Goal: Task Accomplishment & Management: Complete application form

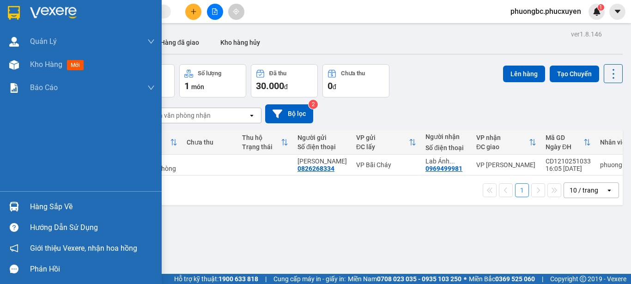
click at [49, 207] on div "Hàng sắp về" at bounding box center [92, 207] width 125 height 14
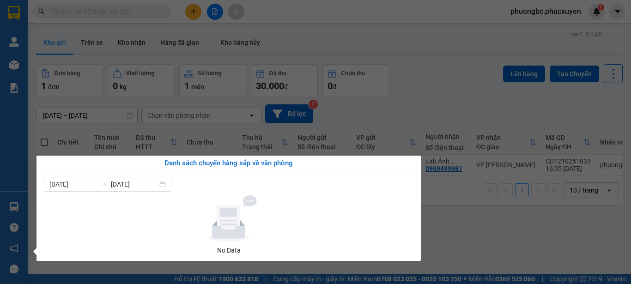
click at [467, 227] on section "Kết quả tìm kiếm ( 6 ) Bộ lọc Mã ĐH Trạng thái Món hàng Thu hộ Tổng cước Chưa c…" at bounding box center [315, 142] width 631 height 284
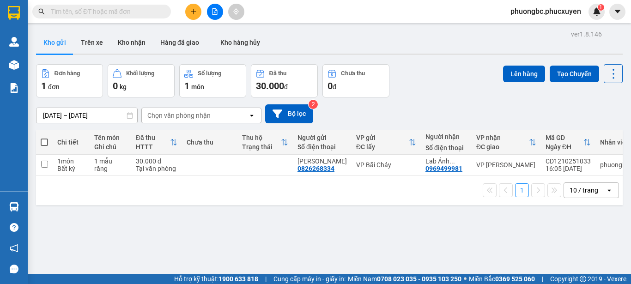
click at [312, 242] on div "ver 1.8.146 Kho gửi Trên xe Kho nhận Hàng đã giao Kho hàng hủy Đơn hàng 1 đơn K…" at bounding box center [329, 170] width 594 height 284
click at [45, 165] on input "checkbox" at bounding box center [44, 164] width 7 height 7
checkbox input "true"
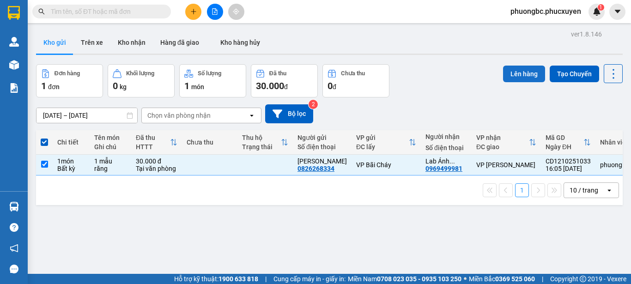
click at [512, 72] on button "Lên hàng" at bounding box center [524, 74] width 42 height 17
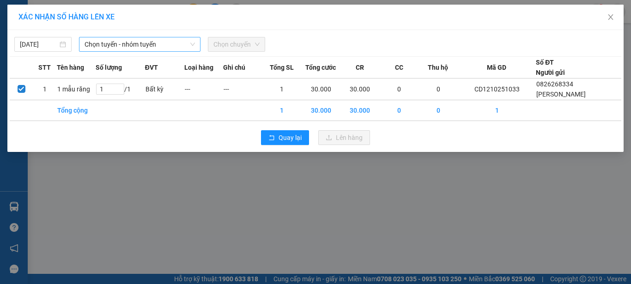
click at [137, 42] on span "Chọn tuyến - nhóm tuyến" at bounding box center [140, 44] width 110 height 14
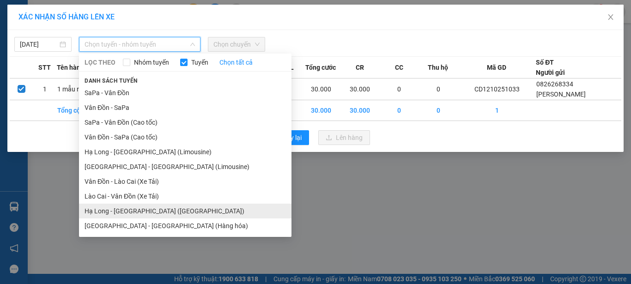
click at [141, 211] on li "Hạ Long - [GEOGRAPHIC_DATA] ([GEOGRAPHIC_DATA])" at bounding box center [185, 211] width 212 height 15
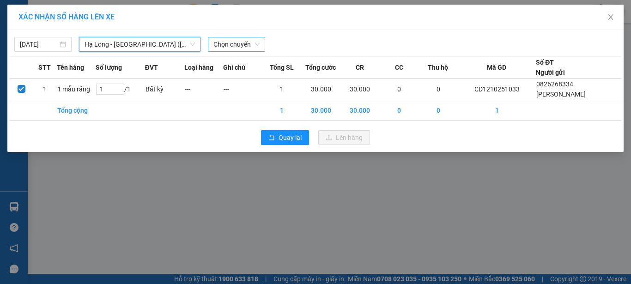
click at [242, 44] on span "Chọn chuyến" at bounding box center [236, 44] width 46 height 14
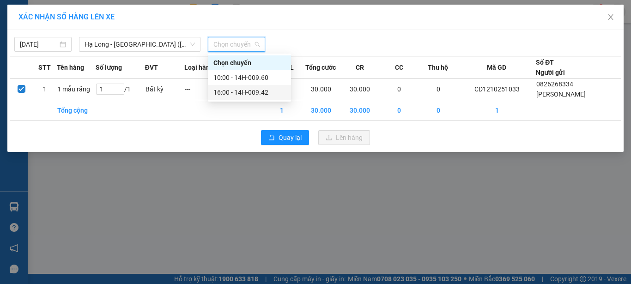
click at [237, 92] on div "16:00 - 14H-009.42" at bounding box center [249, 92] width 72 height 10
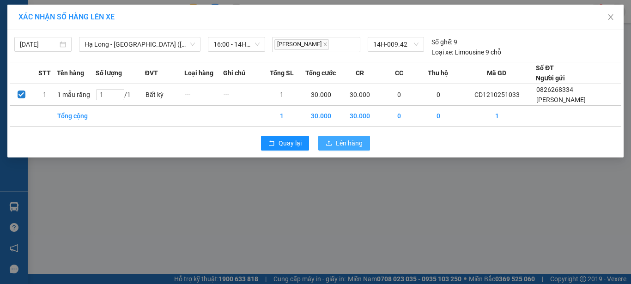
click at [350, 145] on span "Lên hàng" at bounding box center [349, 143] width 27 height 10
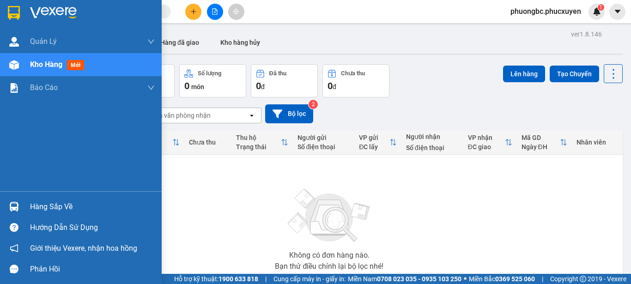
click at [53, 207] on div "Hàng sắp về" at bounding box center [92, 207] width 125 height 14
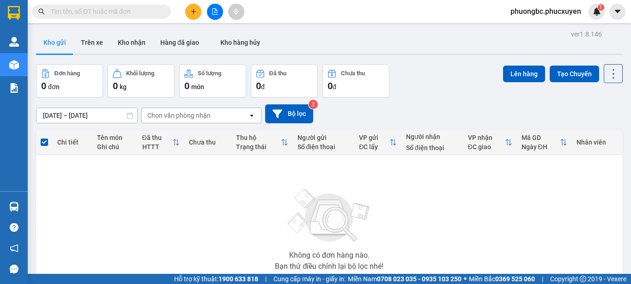
click at [480, 218] on section "Kết quả tìm kiếm ( 6 ) Bộ lọc Mã ĐH Trạng thái Món hàng Thu hộ Tổng cước Chưa c…" at bounding box center [315, 142] width 631 height 284
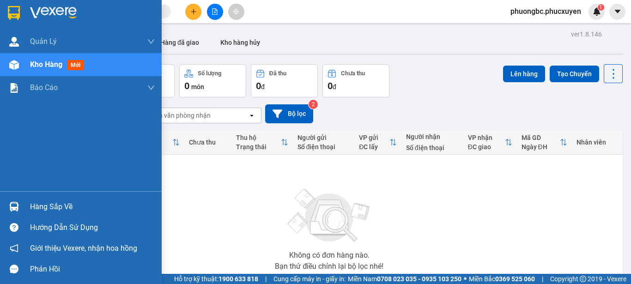
click at [50, 64] on span "Kho hàng" at bounding box center [46, 64] width 32 height 9
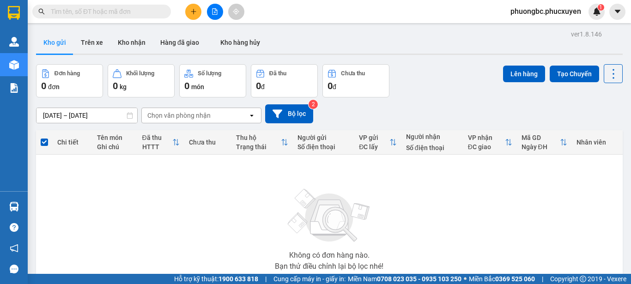
click at [432, 97] on div "[DATE] – [DATE] Press the down arrow key to interact with the calendar and sele…" at bounding box center [329, 113] width 586 height 33
click at [445, 235] on div "Không có đơn hàng nào. Bạn thử điều chỉnh lại bộ lọc nhé!" at bounding box center [329, 226] width 577 height 139
click at [193, 11] on icon "plus" at bounding box center [193, 11] width 6 height 6
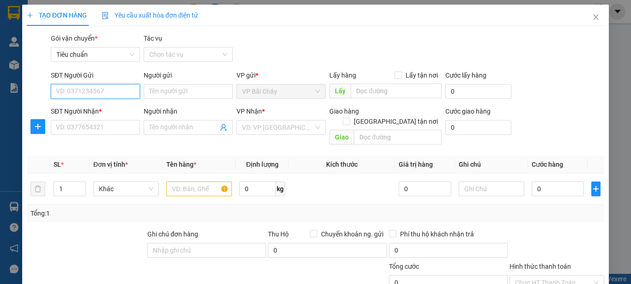
click at [86, 94] on input "SĐT Người Gửi" at bounding box center [95, 91] width 89 height 15
click at [159, 90] on input "Người gửi" at bounding box center [188, 91] width 89 height 15
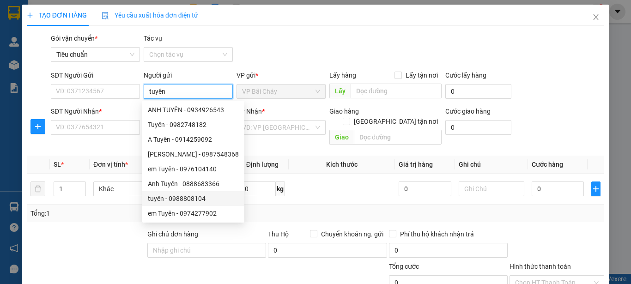
type input "tuyên"
click at [81, 235] on div at bounding box center [86, 245] width 121 height 32
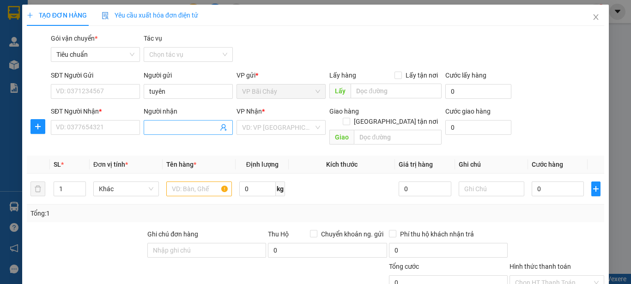
click at [173, 128] on input "Người nhận" at bounding box center [183, 127] width 69 height 10
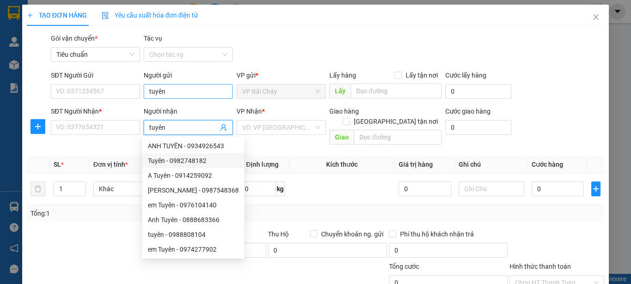
type input "tuyên"
click at [172, 91] on input "tuyên" at bounding box center [188, 91] width 89 height 15
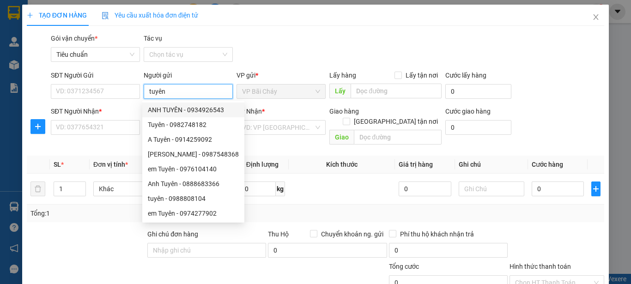
click at [184, 92] on input "tuyên" at bounding box center [188, 91] width 89 height 15
type input "t"
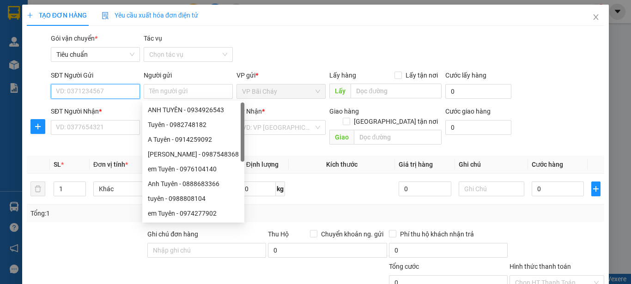
click at [80, 92] on input "SĐT Người Gửi" at bounding box center [95, 91] width 89 height 15
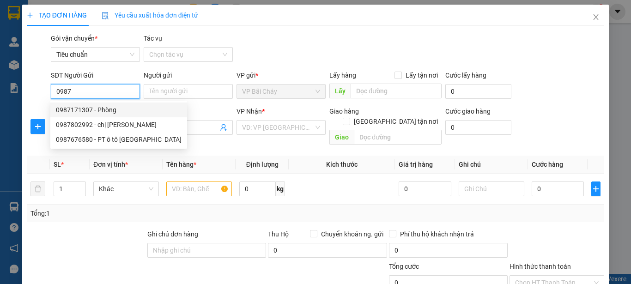
click at [77, 111] on div "0987171307 - Phòng" at bounding box center [119, 110] width 126 height 10
type input "0987171307"
type input "Phòng"
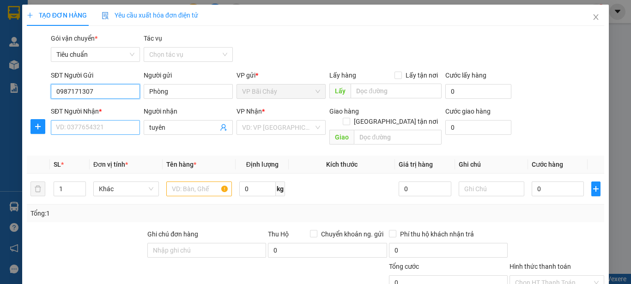
type input "0987171307"
click at [89, 127] on input "SĐT Người Nhận *" at bounding box center [95, 127] width 89 height 15
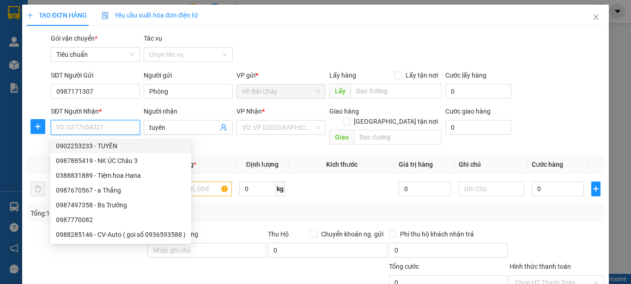
click at [80, 144] on div "0902253233 - TUYÊN" at bounding box center [121, 146] width 130 height 10
type input "0902253233"
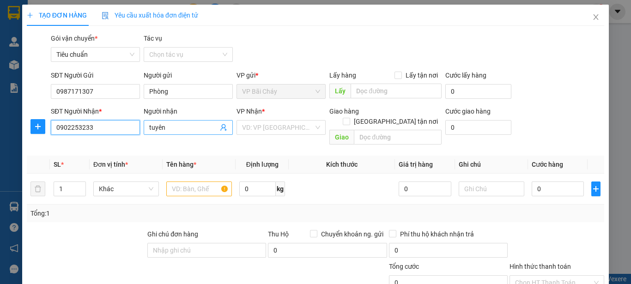
type input "TUYÊN"
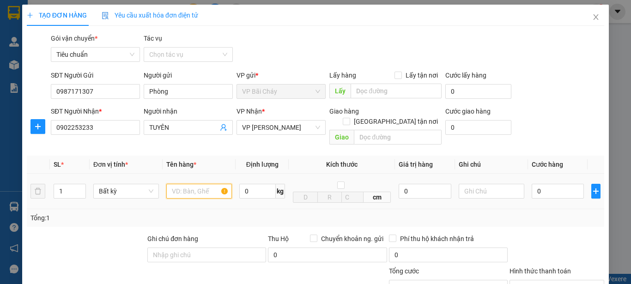
click at [194, 184] on input "text" at bounding box center [199, 191] width 66 height 15
type input "1 phong bì"
click at [541, 184] on input "0" at bounding box center [557, 191] width 52 height 15
type input "3"
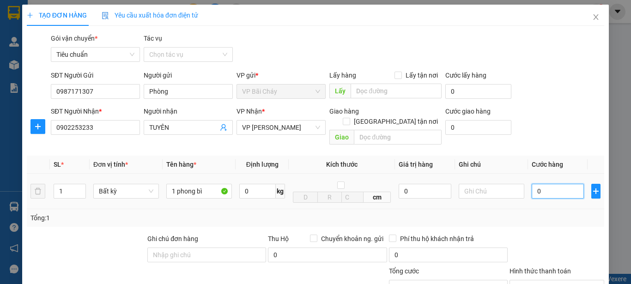
type input "3"
type input "30"
type input "30.000"
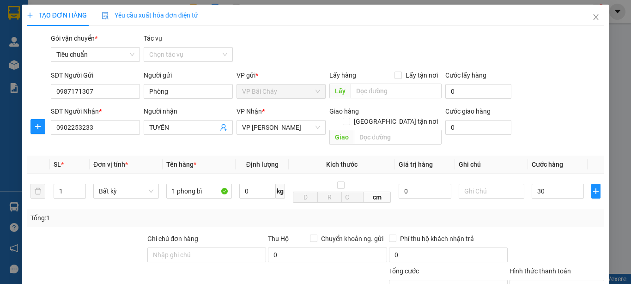
type input "30.000"
click at [547, 93] on div "SĐT Người Gửi 0987171307 Người gửi Phòng VP gửi * VP Bãi Cháy Lấy hàng Lấy tận …" at bounding box center [327, 86] width 557 height 32
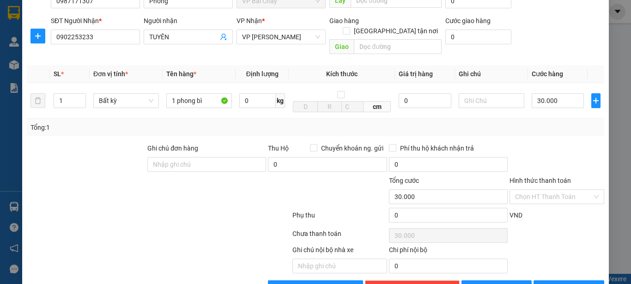
scroll to position [92, 0]
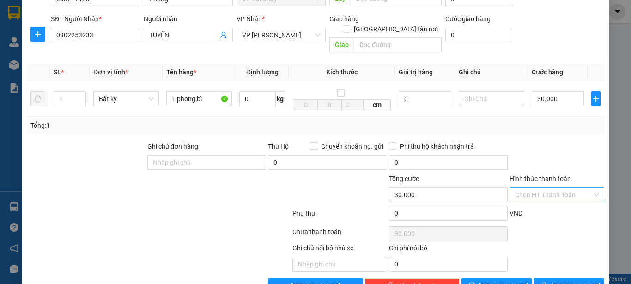
click at [539, 188] on input "Hình thức thanh toán" at bounding box center [553, 195] width 77 height 14
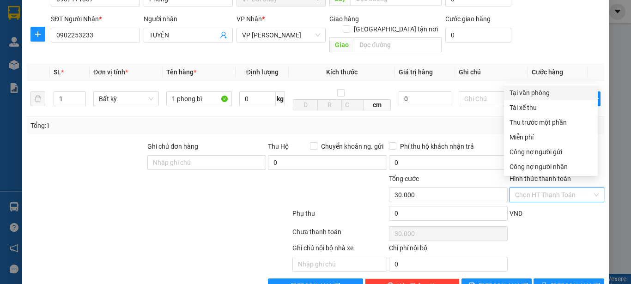
click at [519, 95] on div "Tại văn phòng" at bounding box center [550, 93] width 83 height 10
type input "0"
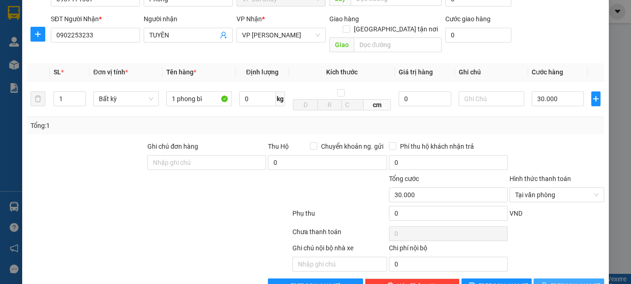
click at [557, 281] on span "[PERSON_NAME] và In" at bounding box center [583, 286] width 65 height 10
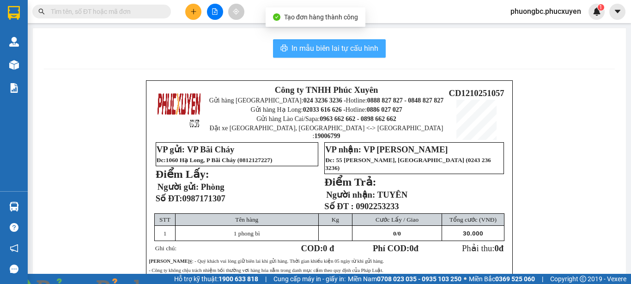
click at [316, 47] on span "In mẫu biên lai tự cấu hình" at bounding box center [334, 48] width 87 height 12
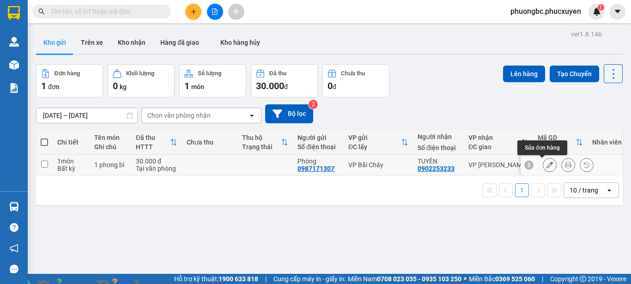
click at [546, 165] on icon at bounding box center [549, 165] width 6 height 6
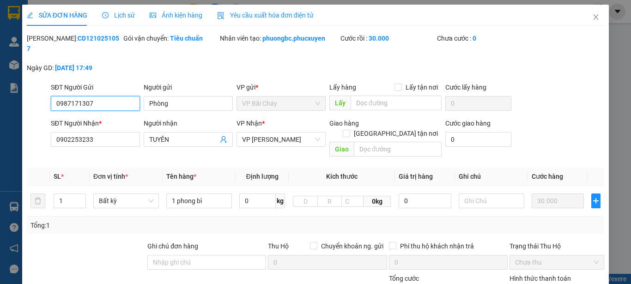
type input "0987171307"
type input "Phòng"
type input "0902253233"
type input "TUYÊN"
type input "0"
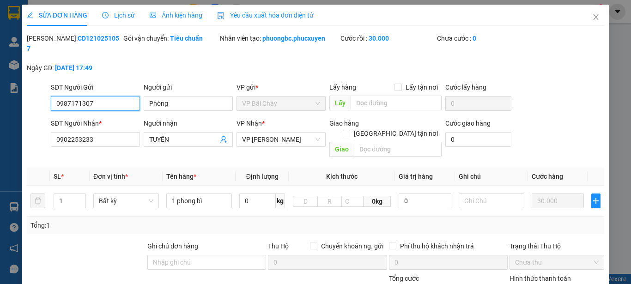
type input "30.000"
drag, startPoint x: 102, startPoint y: 40, endPoint x: 50, endPoint y: 41, distance: 51.7
click at [50, 41] on div "[PERSON_NAME]: CD1210251057" at bounding box center [74, 43] width 95 height 20
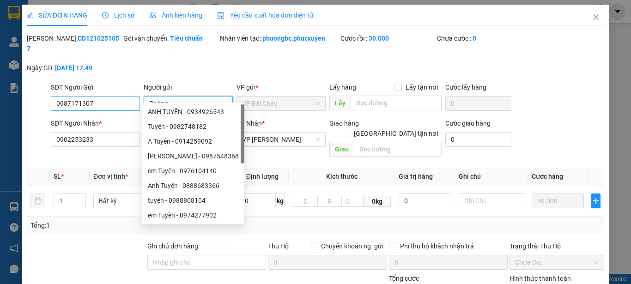
drag, startPoint x: 181, startPoint y: 94, endPoint x: 106, endPoint y: 96, distance: 74.4
click at [106, 96] on div "SĐT Người Gửi 0987171307 Người gửi Phòng VP gửi * VP Bãi Cháy Lấy hàng Lấy tận …" at bounding box center [327, 98] width 557 height 32
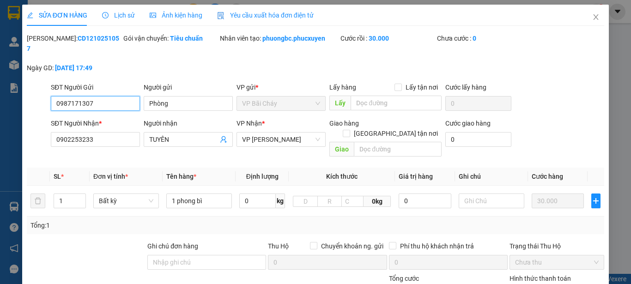
drag, startPoint x: 105, startPoint y: 94, endPoint x: 12, endPoint y: 88, distance: 93.0
click at [13, 88] on div "SỬA ĐƠN HÀNG Lịch sử Ảnh kiện hàng Yêu cầu xuất hóa đơn điện tử Total Paid Fee …" at bounding box center [315, 142] width 631 height 284
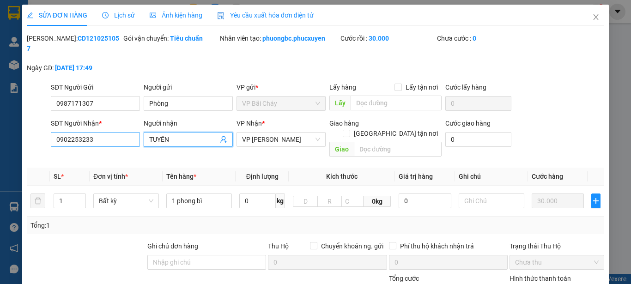
drag, startPoint x: 191, startPoint y: 130, endPoint x: 68, endPoint y: 126, distance: 122.9
click at [70, 126] on div "SĐT Người Nhận * 0902253233 Người nhận TUYÊN TUYÊN VP Nhận * VP [PERSON_NAME] G…" at bounding box center [327, 139] width 557 height 42
drag, startPoint x: 99, startPoint y: 131, endPoint x: 0, endPoint y: 123, distance: 99.6
click at [0, 123] on div "SỬA ĐƠN HÀNG Lịch sử Ảnh kiện hàng Yêu cầu xuất hóa đơn điện tử Total Paid Fee …" at bounding box center [315, 142] width 631 height 284
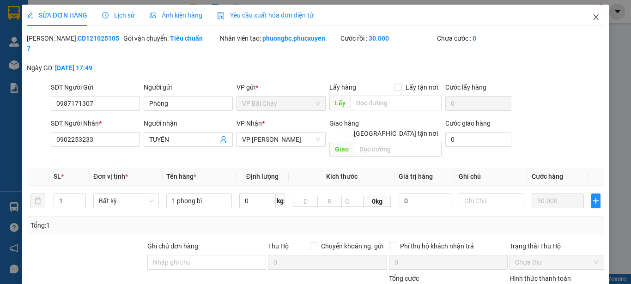
click at [592, 15] on icon "close" at bounding box center [595, 16] width 7 height 7
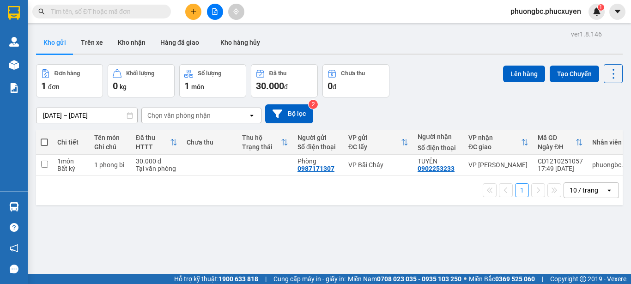
click at [91, 238] on div "ver 1.8.146 Kho gửi Trên xe Kho nhận Hàng đã giao Kho hàng hủy Đơn hàng 1 đơn K…" at bounding box center [329, 170] width 594 height 284
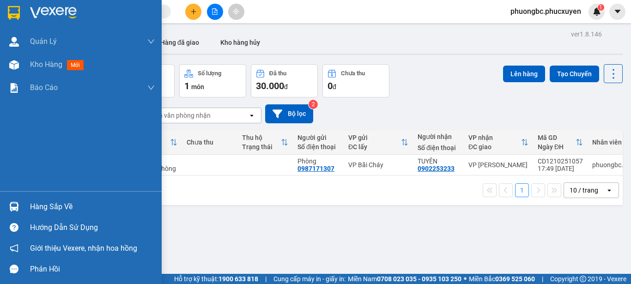
click at [16, 206] on img at bounding box center [14, 207] width 10 height 10
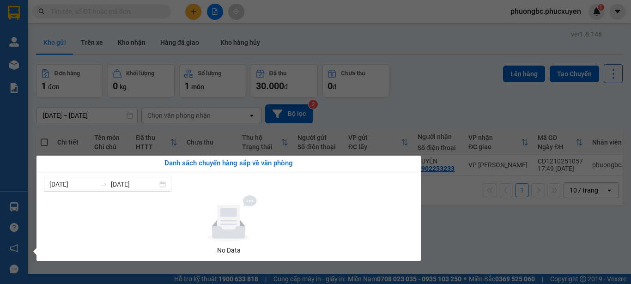
click at [466, 251] on section "Kết quả tìm kiếm ( 6 ) Bộ lọc Mã ĐH Trạng thái Món hàng Thu hộ Tổng cước Chưa c…" at bounding box center [315, 142] width 631 height 284
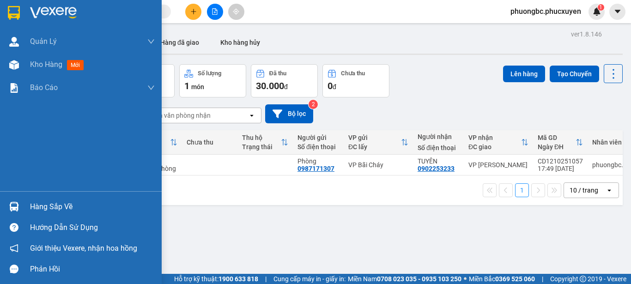
click at [14, 204] on img at bounding box center [14, 207] width 10 height 10
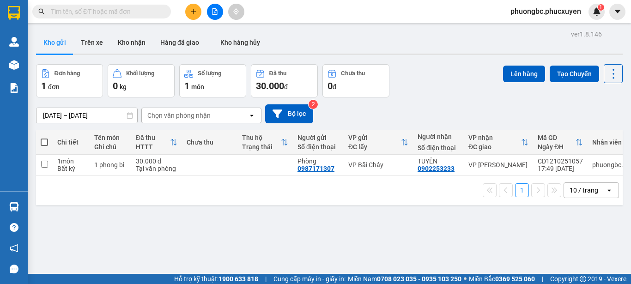
click at [484, 244] on section "Kết quả tìm kiếm ( 6 ) Bộ lọc Mã ĐH Trạng thái Món hàng Thu hộ Tổng cước Chưa c…" at bounding box center [315, 142] width 631 height 284
click at [196, 243] on div "ver 1.8.146 Kho gửi Trên xe Kho nhận Hàng đã giao Kho hàng hủy Đơn hàng 1 đơn K…" at bounding box center [329, 170] width 594 height 284
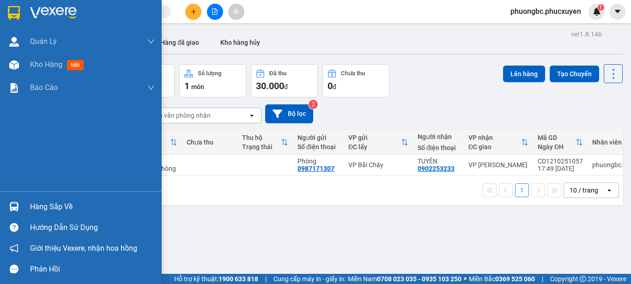
click at [37, 207] on div "Hàng sắp về" at bounding box center [92, 207] width 125 height 14
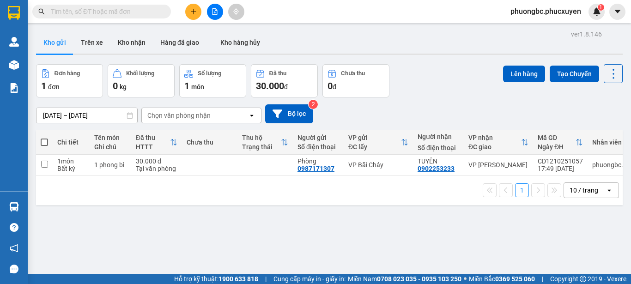
click at [468, 230] on section "Kết quả tìm kiếm ( 6 ) Bộ lọc Mã ĐH Trạng thái Món hàng Thu hộ Tổng cước Chưa c…" at bounding box center [315, 142] width 631 height 284
